Goal: Task Accomplishment & Management: Manage account settings

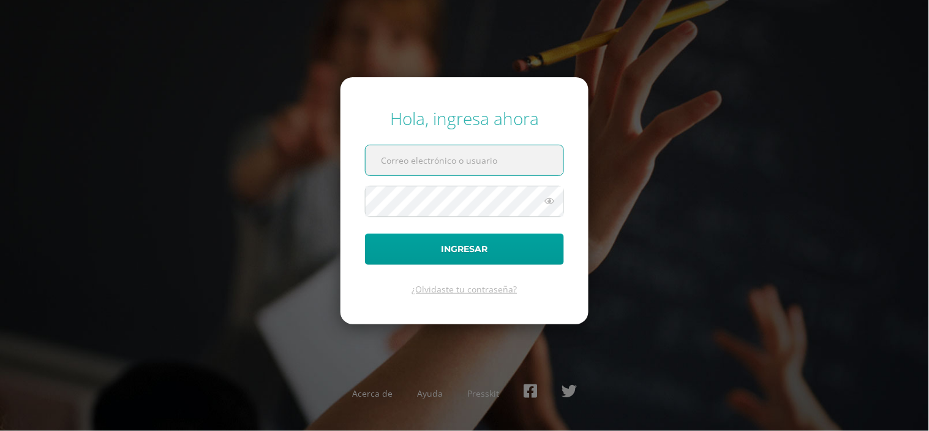
click at [458, 154] on input "text" at bounding box center [465, 160] width 198 height 30
type input "duran.fd@continentalamericano.edu.gt"
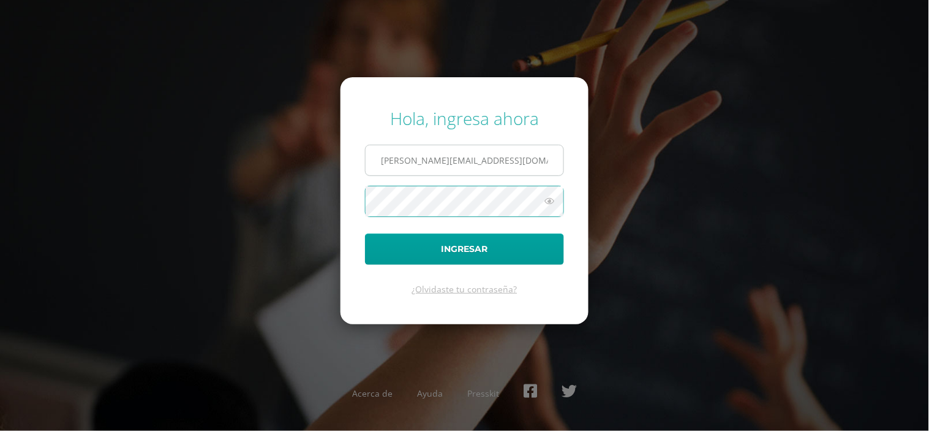
click at [365, 233] on button "Ingresar" at bounding box center [464, 248] width 199 height 31
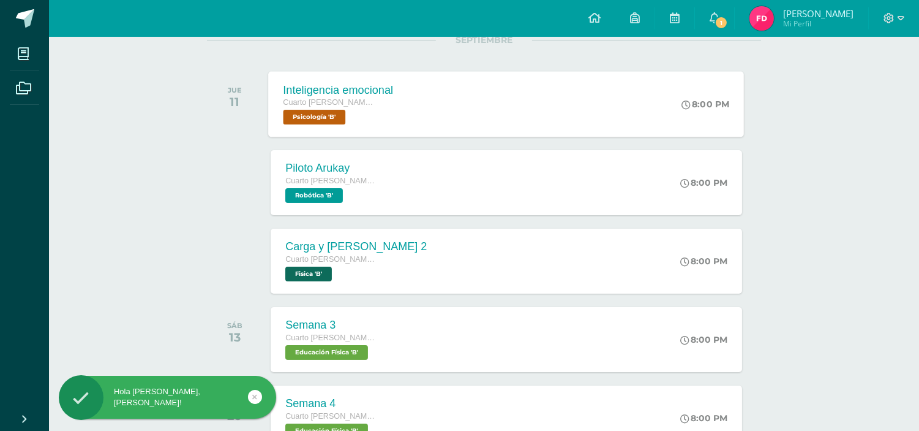
scroll to position [172, 0]
click at [556, 263] on div "Carga y [PERSON_NAME] 2 Cuarto [PERSON_NAME]. Progra Fisica 'B' 8:00 PM Carga y…" at bounding box center [507, 260] width 476 height 66
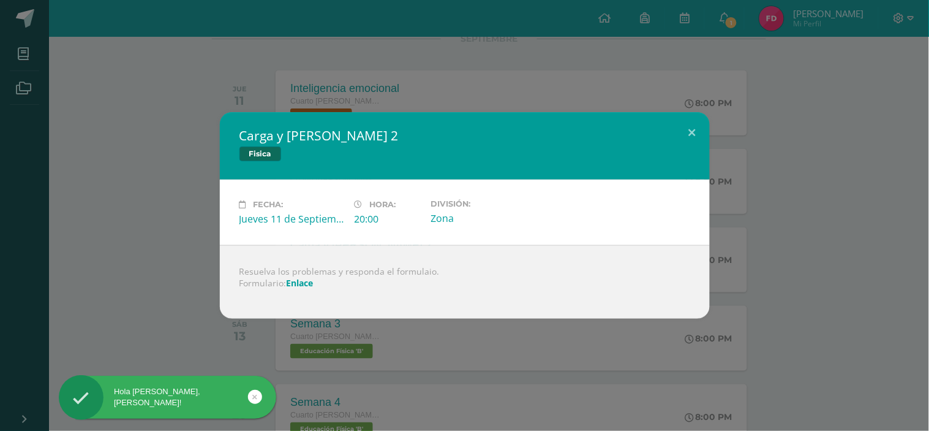
click at [298, 284] on link "Enlace" at bounding box center [300, 283] width 27 height 12
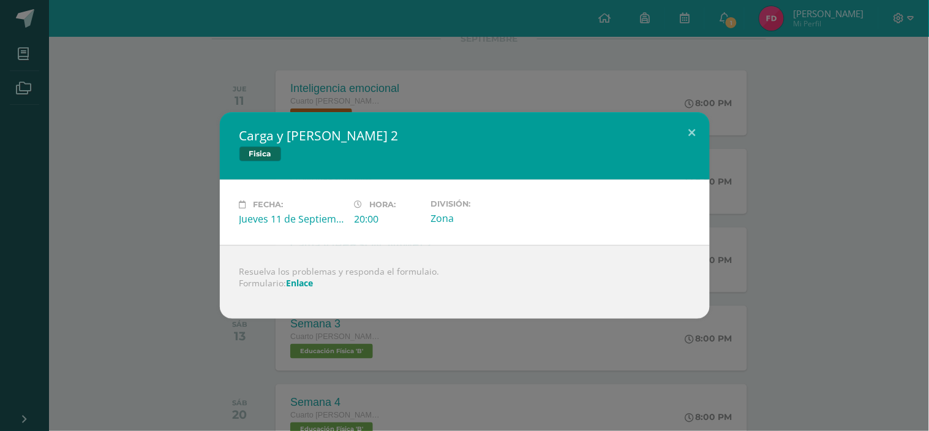
click at [767, 70] on div "Carga y [PERSON_NAME] 2 Fisica Fecha: [DATE] Hora: 20:00 División: Zona" at bounding box center [464, 215] width 929 height 431
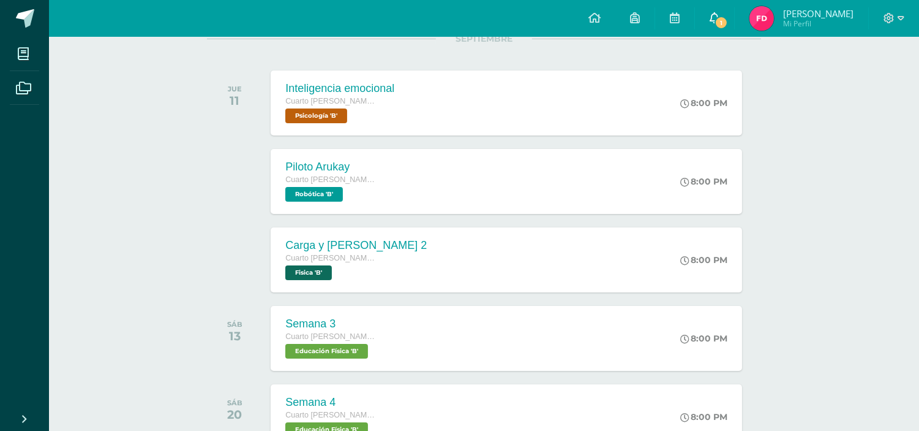
click at [728, 23] on span "1" at bounding box center [721, 22] width 13 height 13
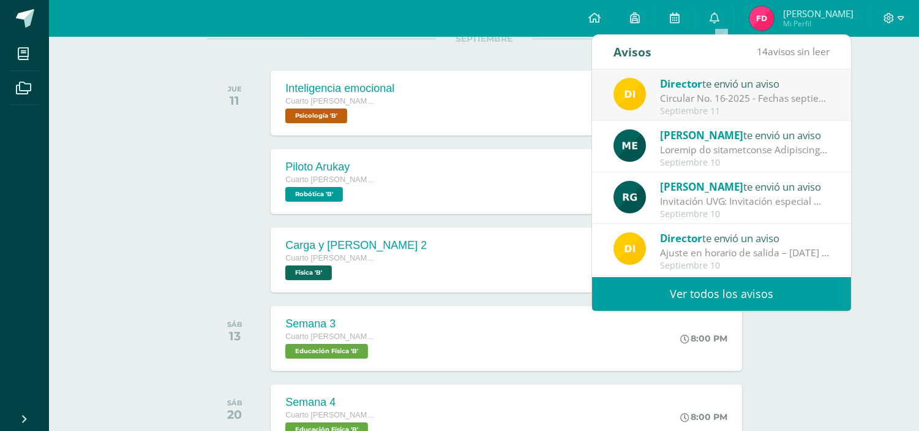
click at [770, 94] on div "Circular No. 16-2025 - Fechas septiembre: Estimados padres de familia y/o encar…" at bounding box center [745, 98] width 170 height 14
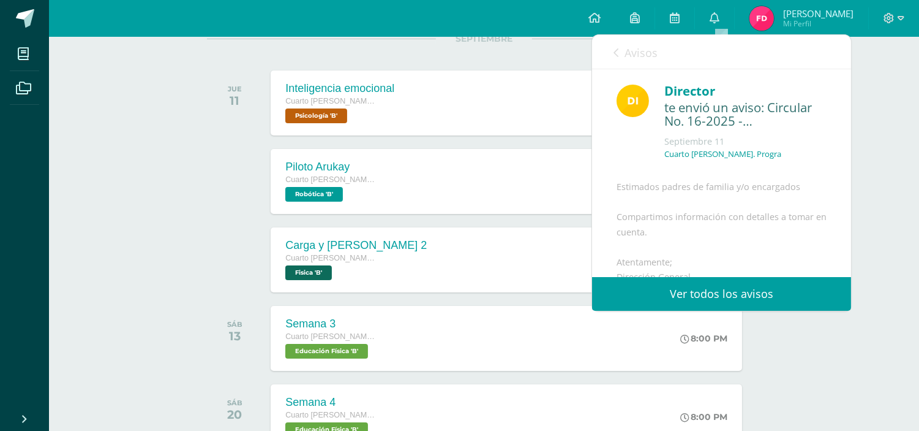
click at [878, 165] on div "Actividades recientes y próximas Tablero Pendientes de entrega Entregadas todas…" at bounding box center [484, 373] width 870 height 1017
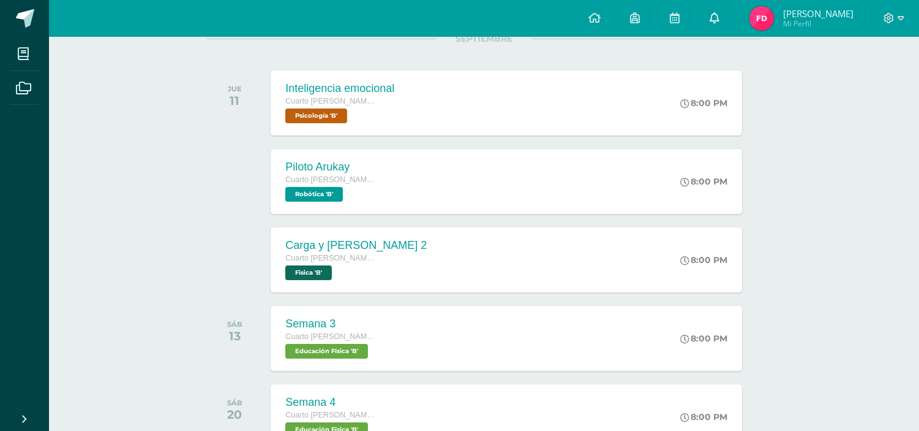
click at [718, 18] on icon at bounding box center [715, 17] width 10 height 11
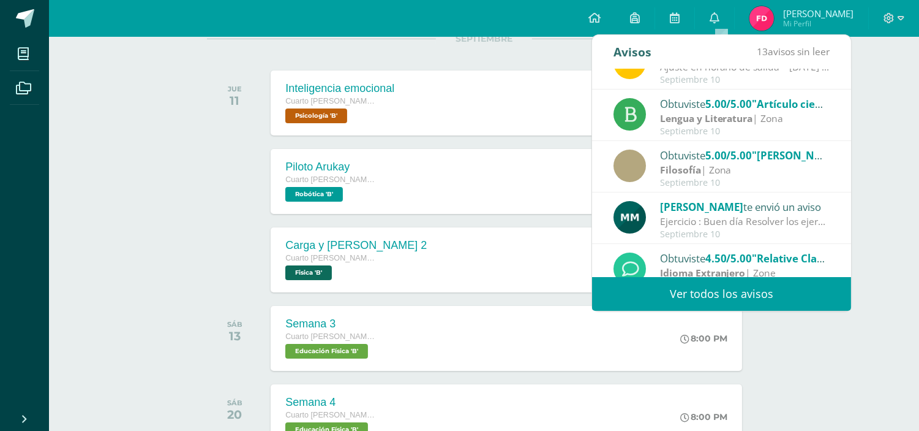
scroll to position [204, 0]
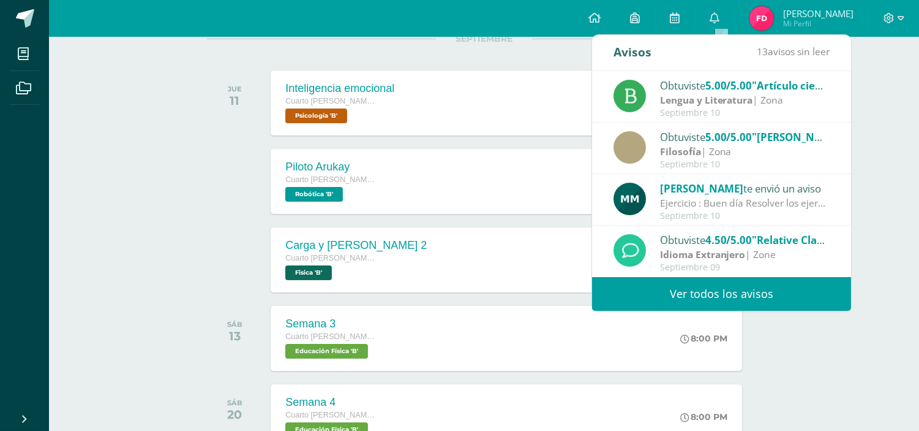
click at [758, 202] on div "Ejercicio : Buen día Resolver los ejercicios adjuntos" at bounding box center [745, 203] width 170 height 14
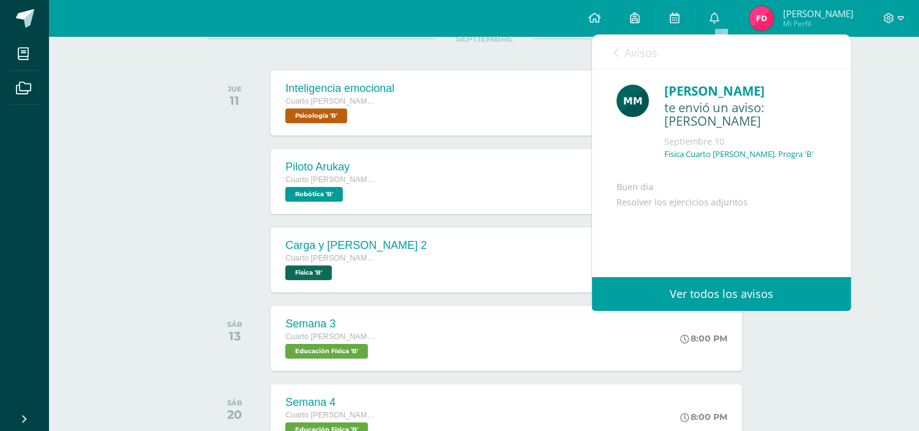
scroll to position [89, 0]
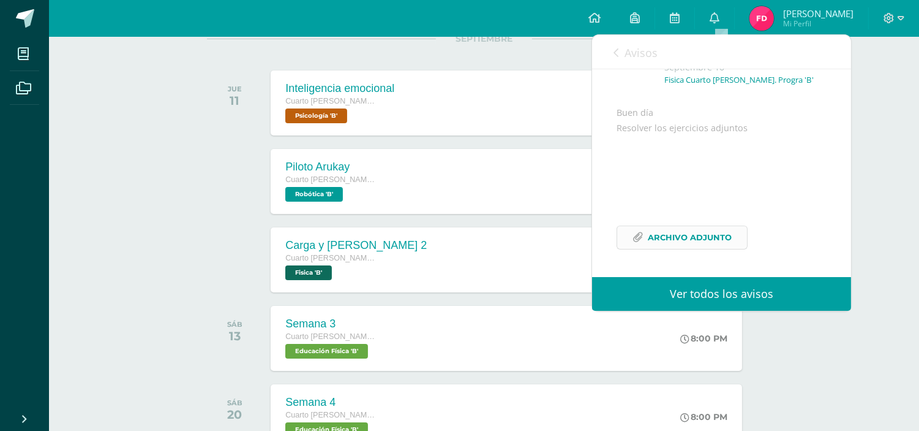
click at [703, 230] on span "Archivo Adjunto" at bounding box center [690, 237] width 84 height 23
